Goal: Information Seeking & Learning: Find specific page/section

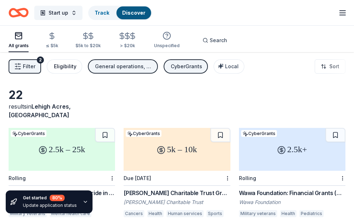
click at [59, 65] on div "Eligibility" at bounding box center [65, 66] width 23 height 9
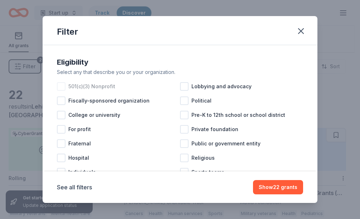
click at [76, 90] on span "501(c)(3) Nonprofit" at bounding box center [91, 86] width 47 height 9
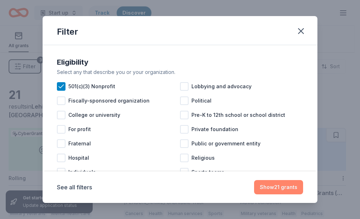
click at [289, 188] on button "Show 21 grants" at bounding box center [278, 187] width 49 height 14
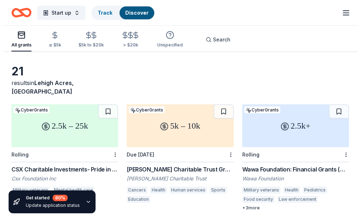
scroll to position [36, 0]
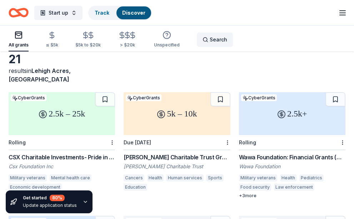
click at [203, 38] on div "Search" at bounding box center [215, 39] width 25 height 9
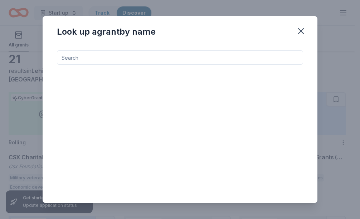
click at [157, 54] on input at bounding box center [180, 57] width 246 height 14
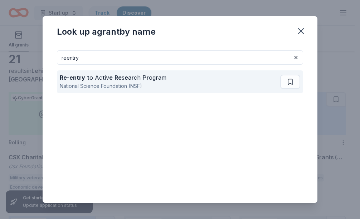
click at [137, 82] on div "Re - entry t o Ac t iv e Re s e a r ch P r og r am" at bounding box center [113, 77] width 107 height 9
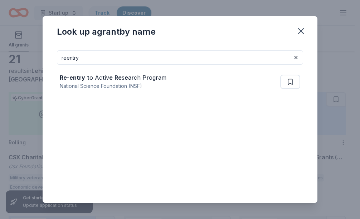
click at [87, 58] on input "reentry" at bounding box center [180, 57] width 246 height 14
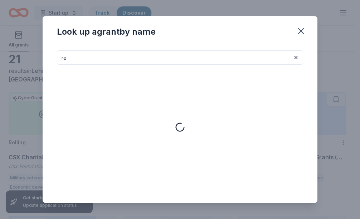
type input "r"
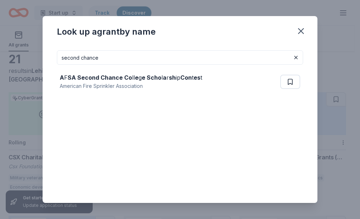
drag, startPoint x: 102, startPoint y: 61, endPoint x: 55, endPoint y: 61, distance: 47.2
click at [55, 61] on div "second chance A F SA Second Chance Co ll e g e Scho l a r sh ip Con t es t Amer…" at bounding box center [180, 124] width 275 height 158
type input "second chance"
